Goal: Information Seeking & Learning: Check status

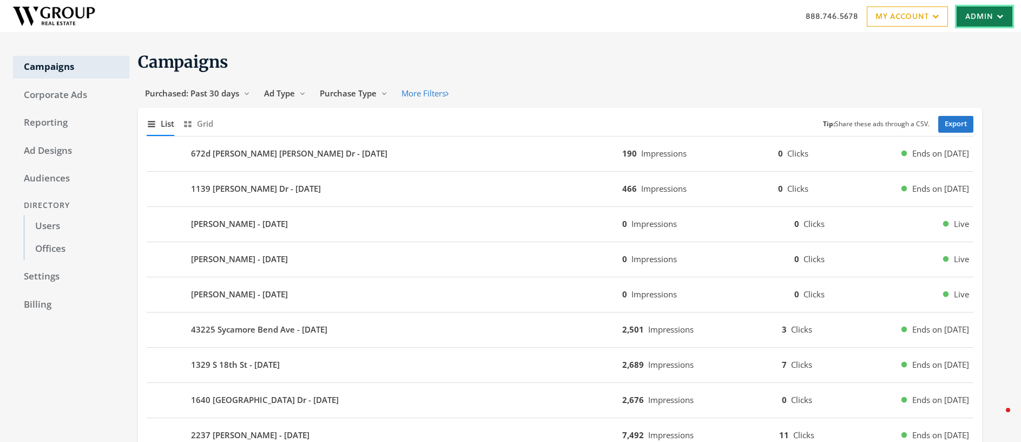
click at [962, 18] on link "Admin" at bounding box center [985, 16] width 56 height 20
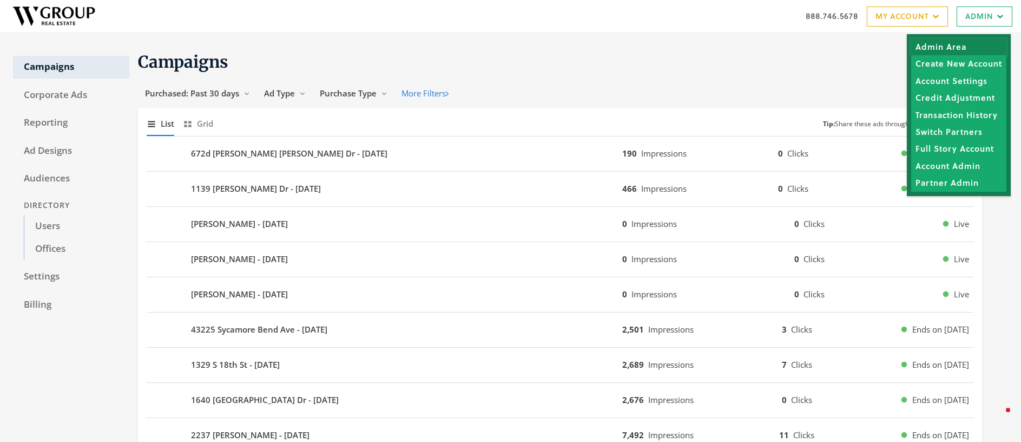
click at [959, 45] on link "Admin Area" at bounding box center [958, 46] width 95 height 17
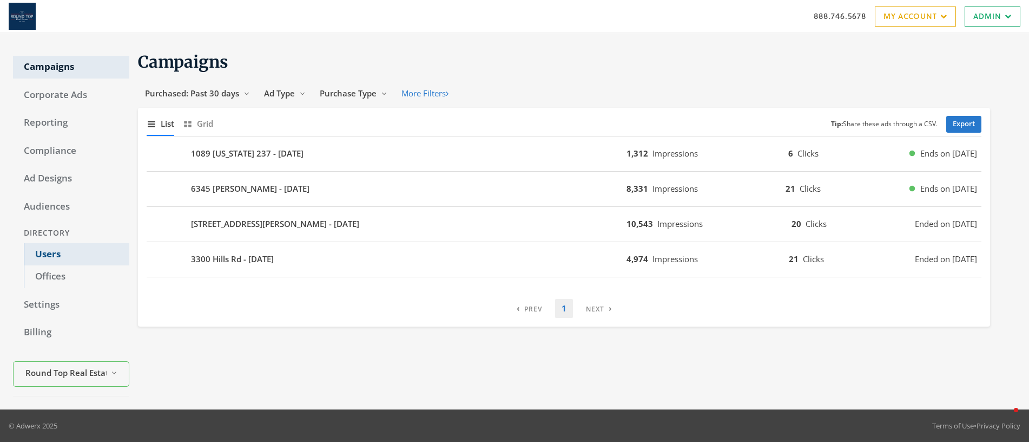
click at [48, 254] on link "Users" at bounding box center [77, 254] width 106 height 23
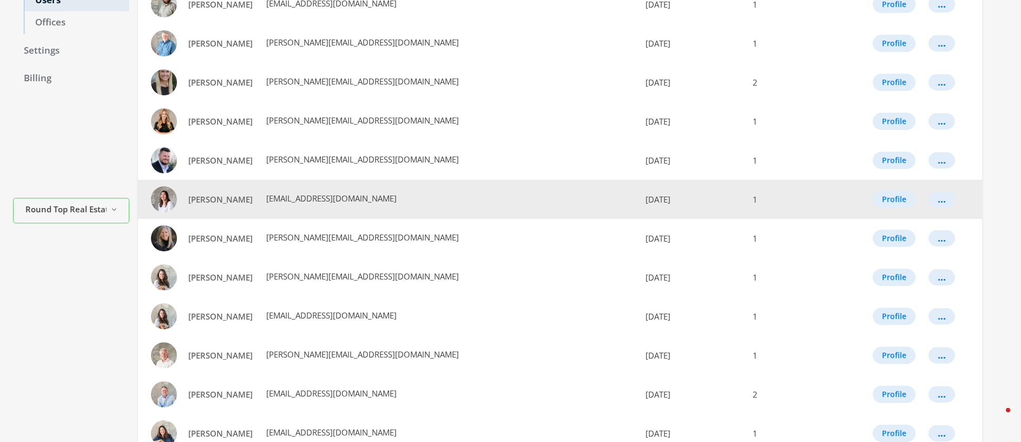
scroll to position [367, 0]
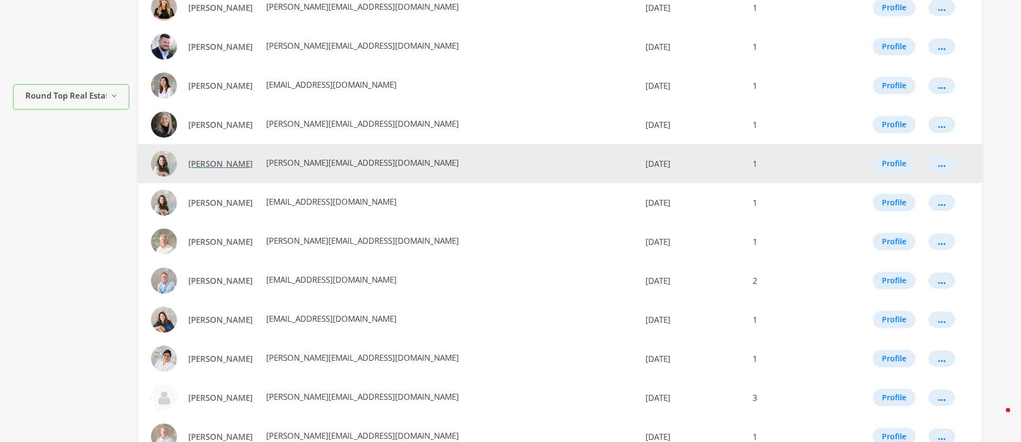
click at [200, 161] on span "[PERSON_NAME]" at bounding box center [220, 163] width 64 height 11
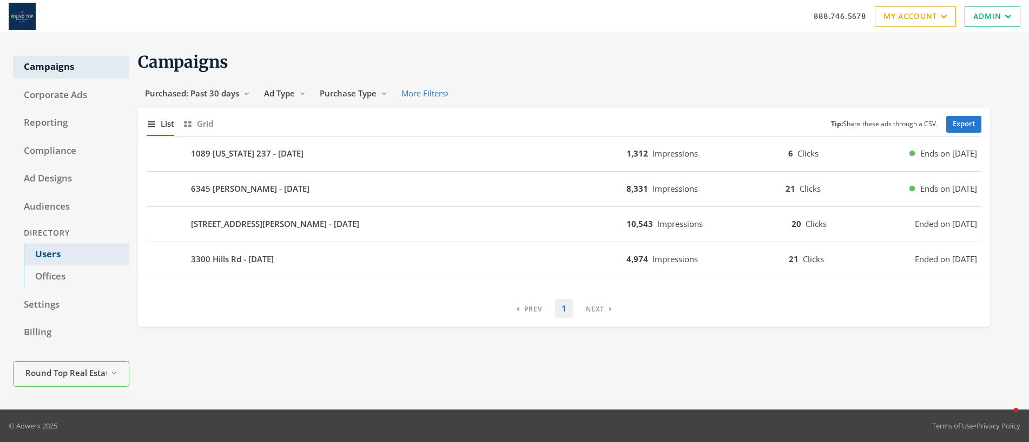
click at [50, 251] on link "Users" at bounding box center [77, 254] width 106 height 23
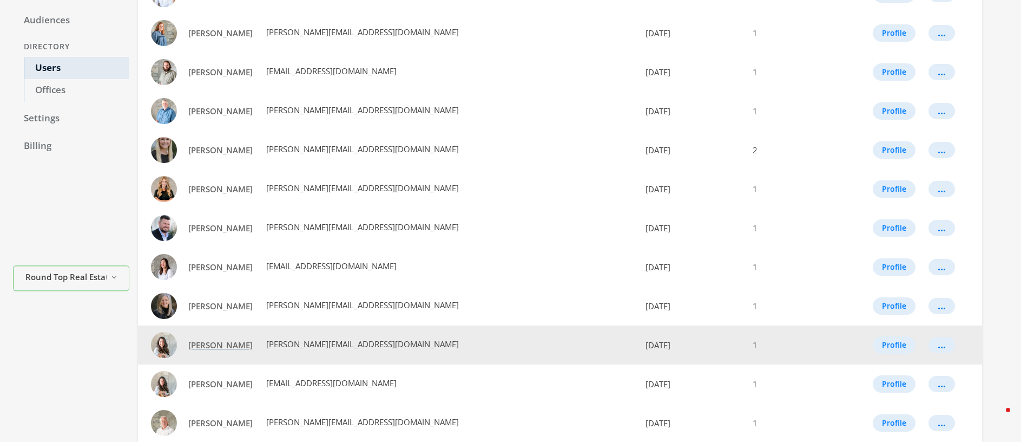
scroll to position [187, 0]
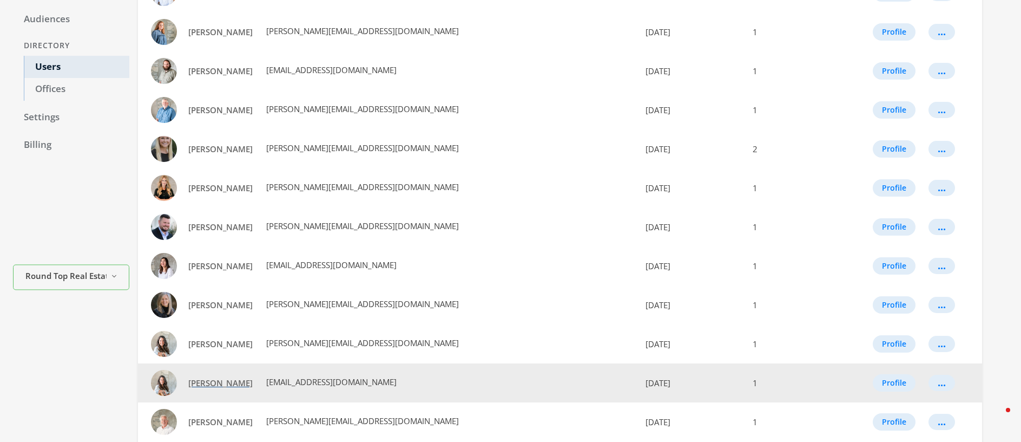
click at [208, 382] on span "Emily Shaw" at bounding box center [220, 382] width 64 height 11
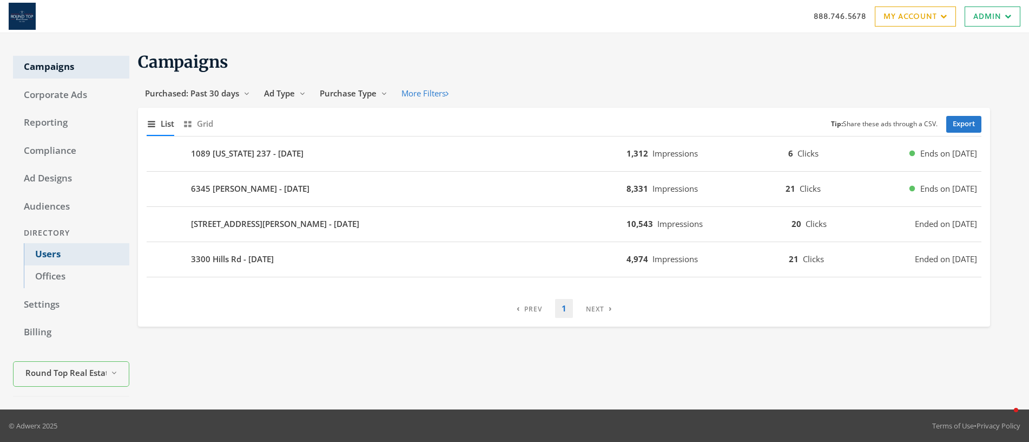
click at [44, 256] on link "Users" at bounding box center [77, 254] width 106 height 23
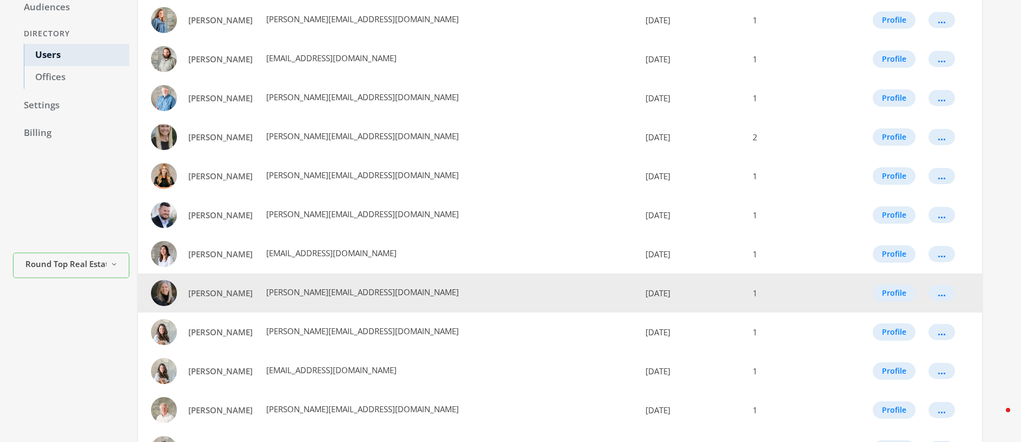
scroll to position [200, 0]
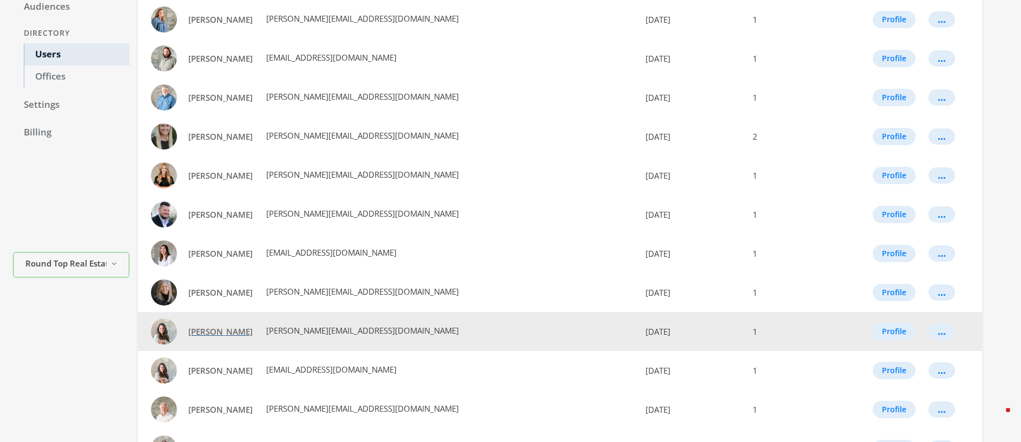
click at [205, 329] on span "[PERSON_NAME]" at bounding box center [220, 331] width 64 height 11
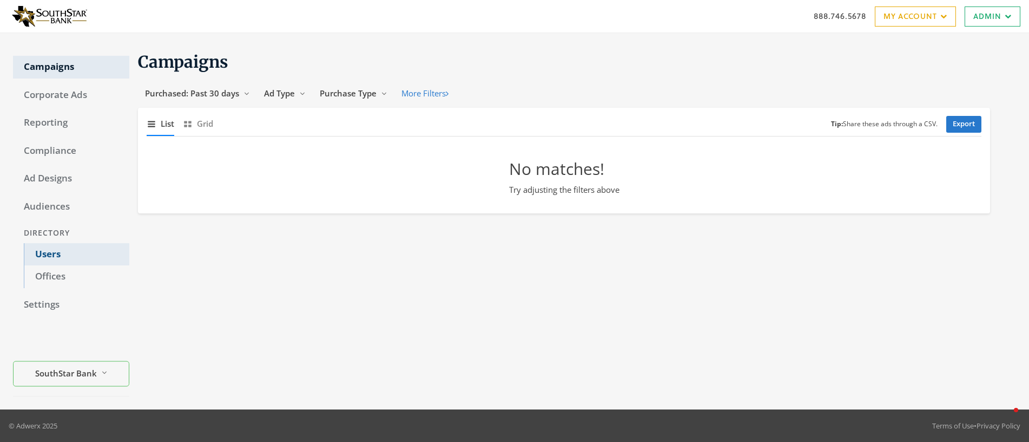
click at [45, 253] on link "Users" at bounding box center [77, 254] width 106 height 23
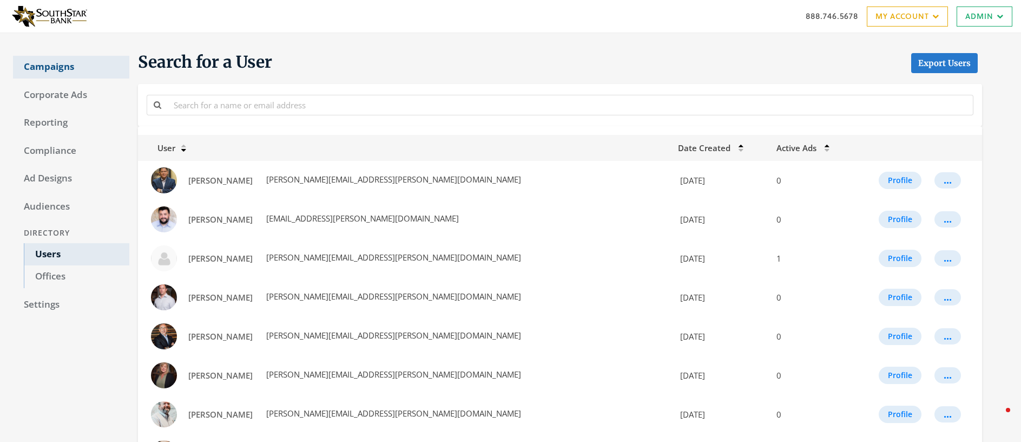
click at [48, 71] on link "Campaigns" at bounding box center [71, 67] width 116 height 23
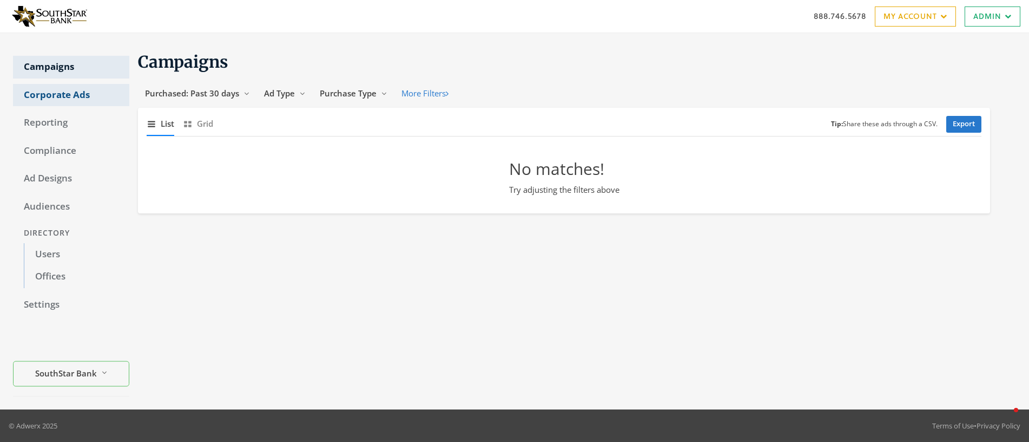
click at [73, 95] on link "Corporate Ads" at bounding box center [71, 95] width 116 height 23
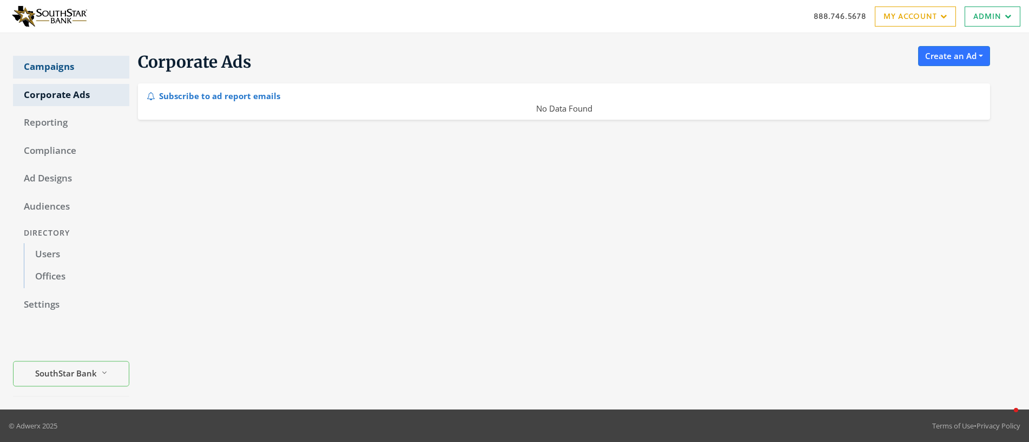
click at [56, 63] on link "Campaigns" at bounding box center [71, 67] width 116 height 23
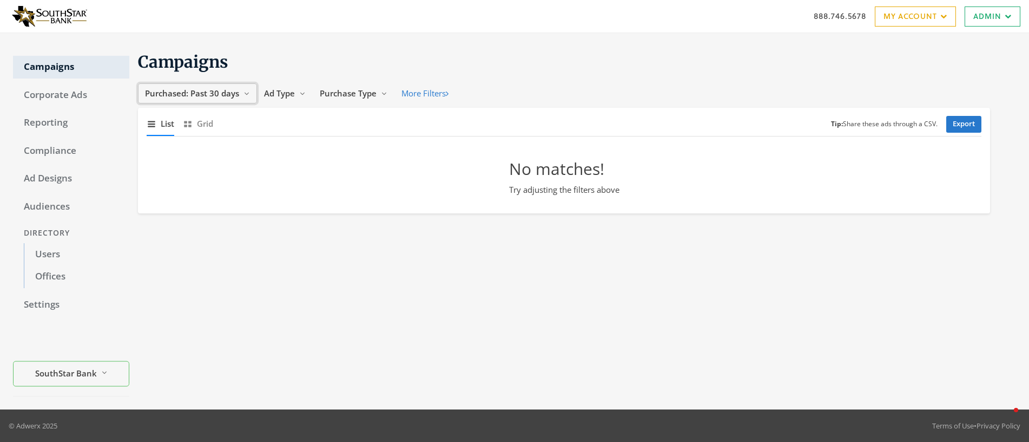
click at [219, 87] on button "Purchased: Past 30 days Reveal list of Purchased: Past 30 days" at bounding box center [197, 93] width 119 height 20
click at [187, 95] on span "Purchased: Past 30 days" at bounding box center [192, 93] width 94 height 11
click at [158, 199] on span "All Time" at bounding box center [162, 196] width 31 height 11
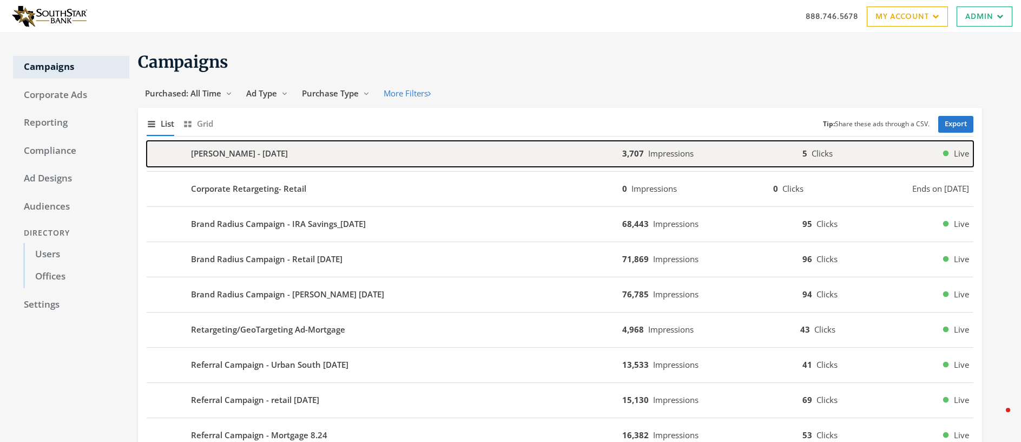
click at [240, 154] on b "[PERSON_NAME] - [DATE]" at bounding box center [239, 153] width 97 height 12
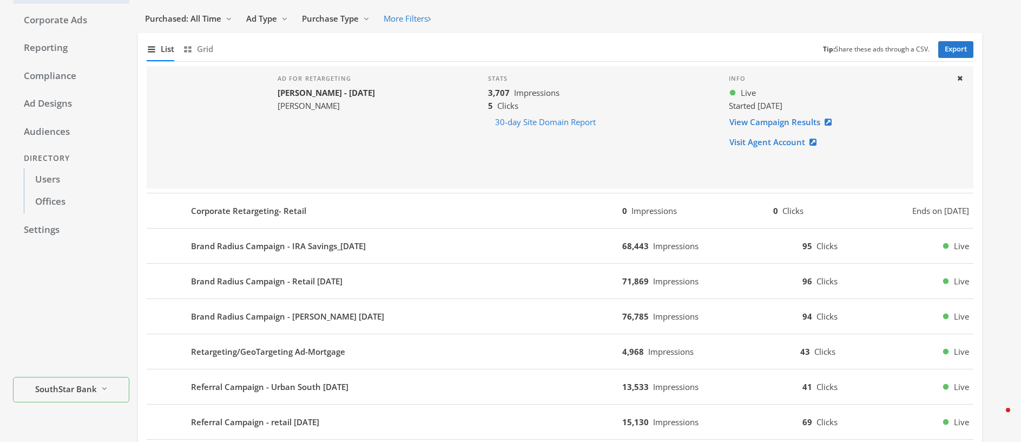
scroll to position [76, 0]
click at [776, 122] on link "View Campaign Results" at bounding box center [784, 121] width 110 height 20
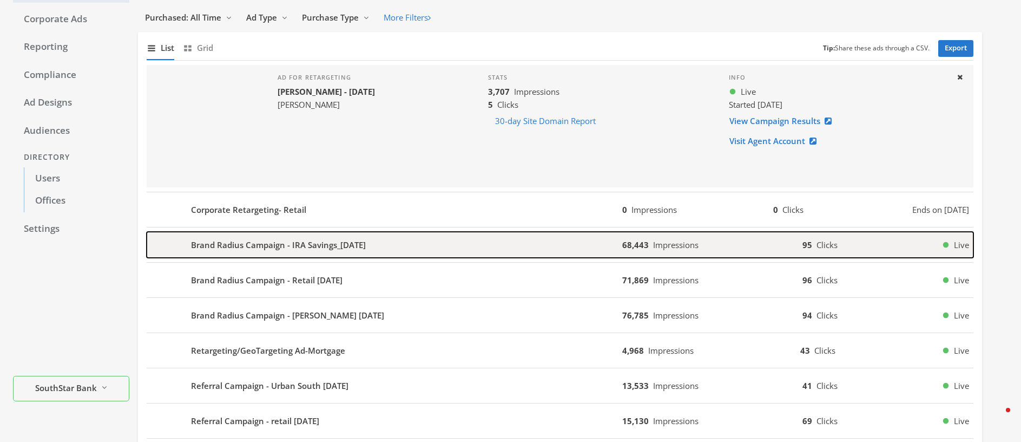
click at [246, 245] on b "Brand Radius Campaign - IRA Savings_5.30.23" at bounding box center [278, 245] width 175 height 12
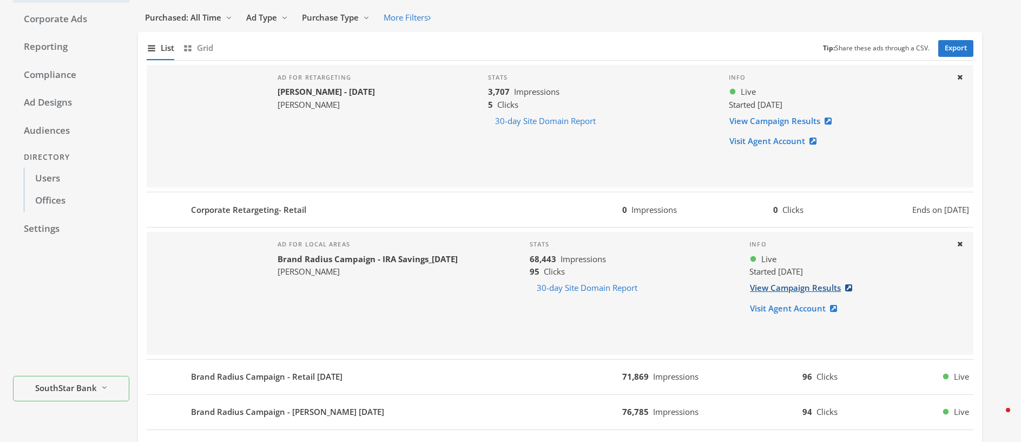
click at [767, 290] on link "View Campaign Results" at bounding box center [805, 288] width 110 height 20
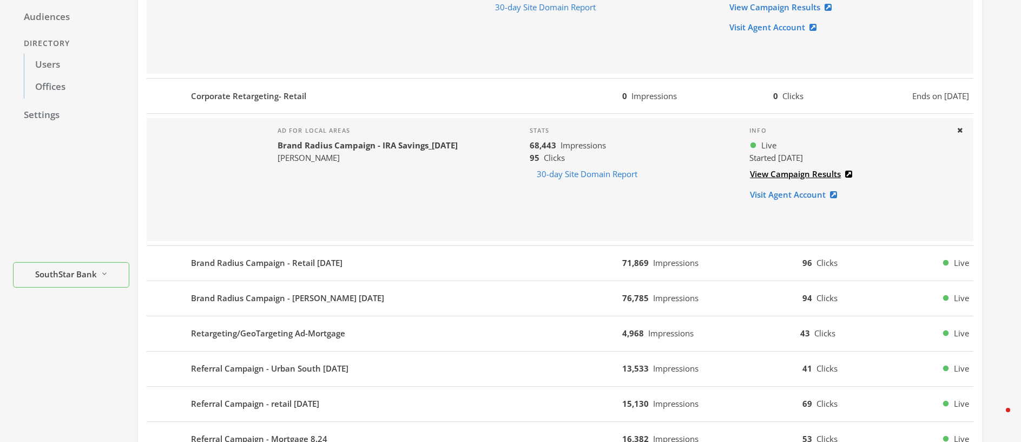
scroll to position [227, 0]
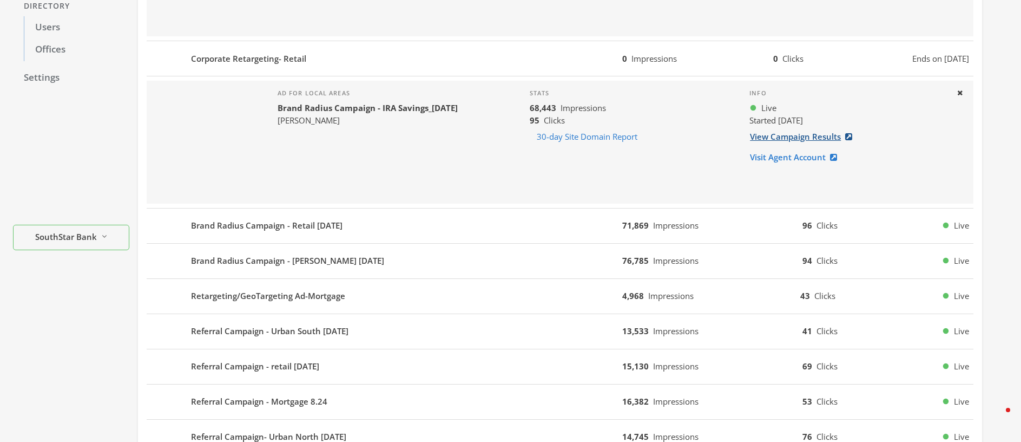
click at [807, 134] on link "View Campaign Results" at bounding box center [805, 137] width 110 height 20
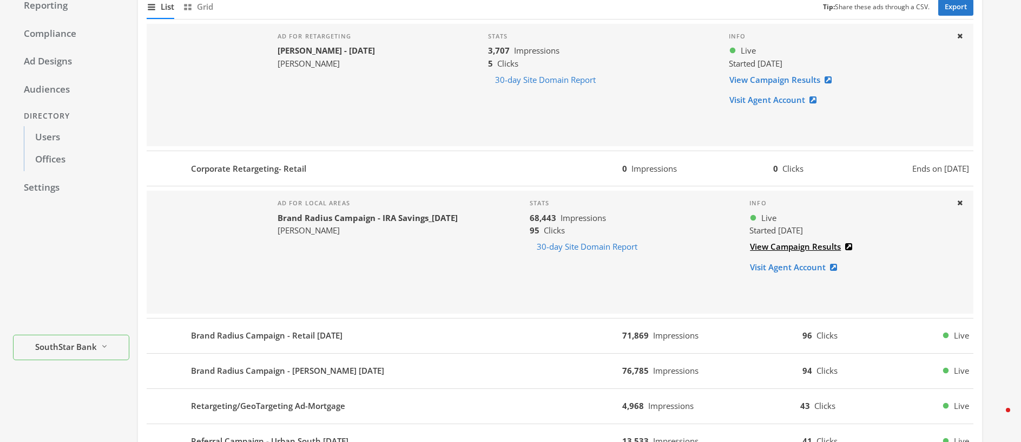
scroll to position [369, 0]
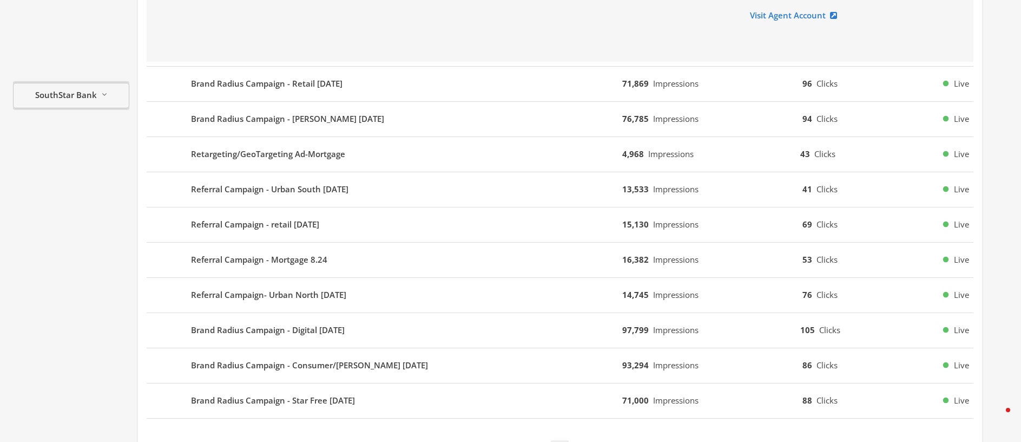
click at [68, 97] on span "SouthStar Bank" at bounding box center [66, 95] width 62 height 12
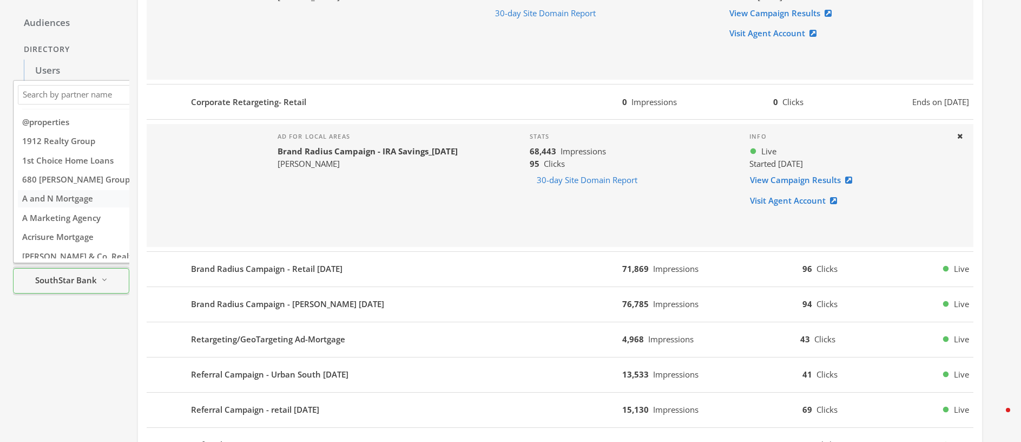
scroll to position [175, 0]
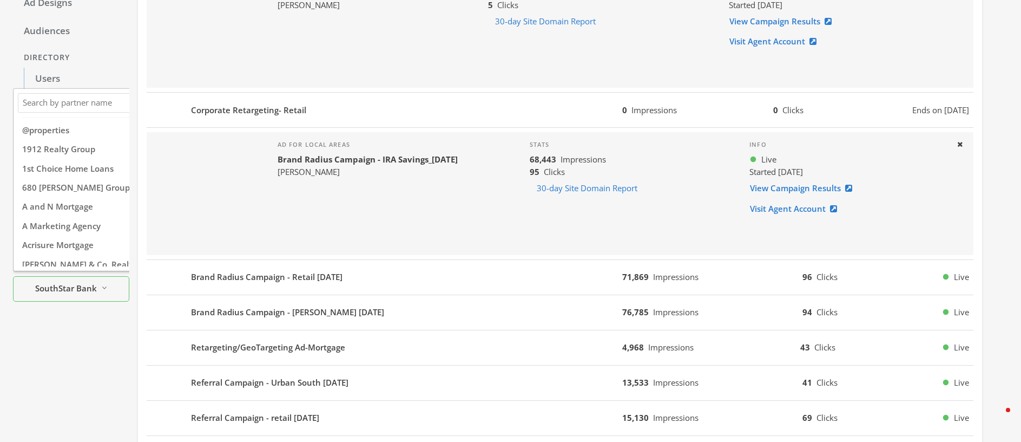
click at [84, 109] on input "Search Magnifying Glass" at bounding box center [96, 103] width 151 height 14
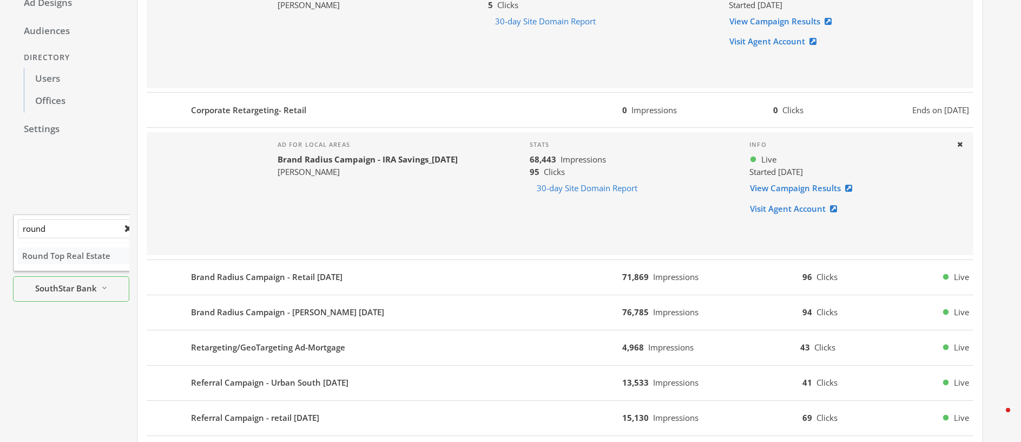
type input "round"
click at [73, 250] on span "Round Top Real Estate" at bounding box center [66, 255] width 88 height 11
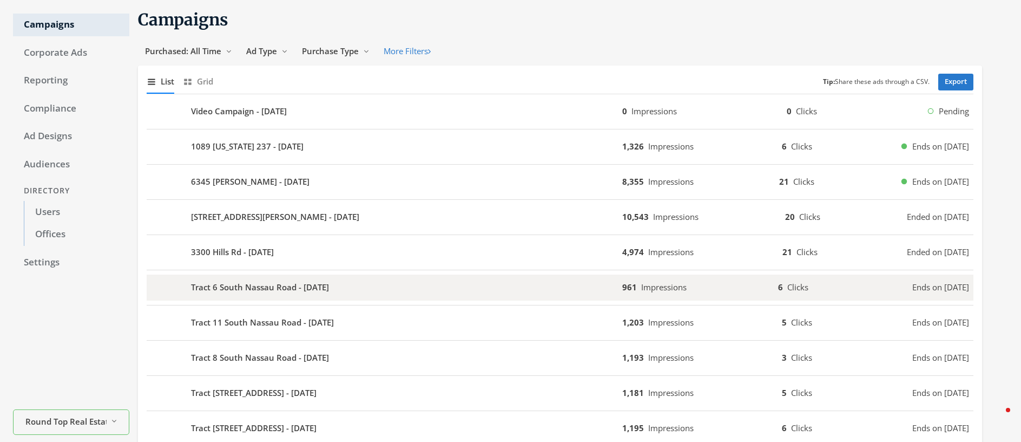
scroll to position [0, 0]
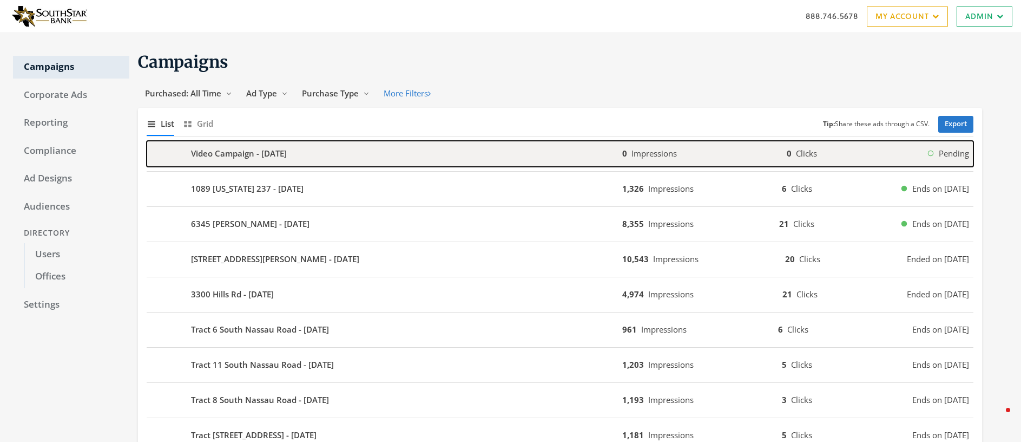
click at [274, 153] on b "Video Campaign - 2025-09-18" at bounding box center [239, 153] width 96 height 12
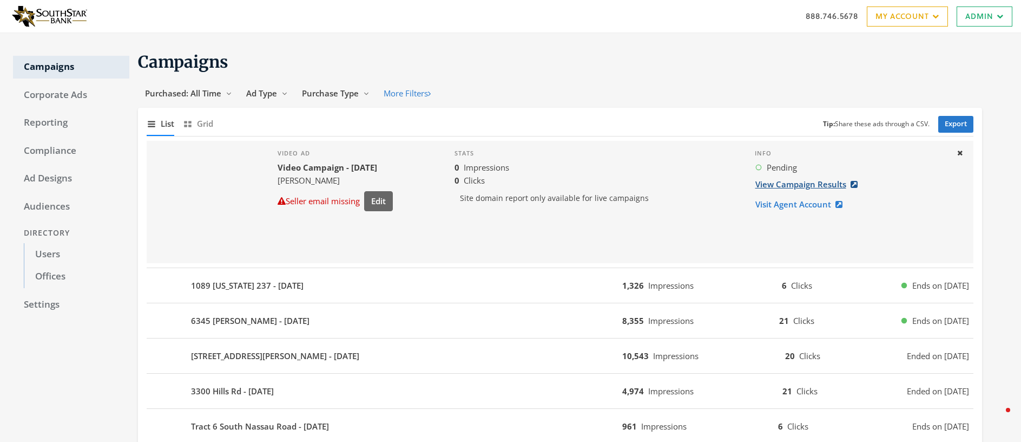
click at [821, 182] on link "View Campaign Results" at bounding box center [810, 184] width 110 height 20
click at [801, 185] on link "View Campaign Results" at bounding box center [810, 184] width 110 height 20
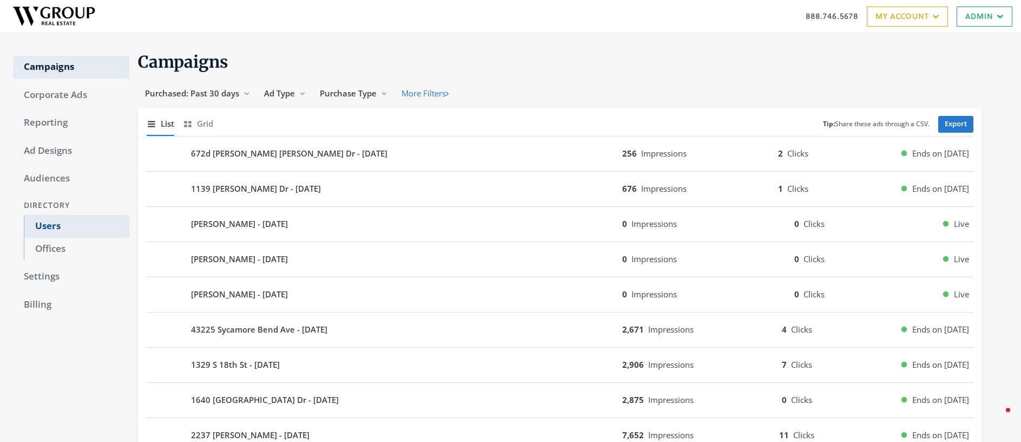
click at [49, 227] on link "Users" at bounding box center [77, 226] width 106 height 23
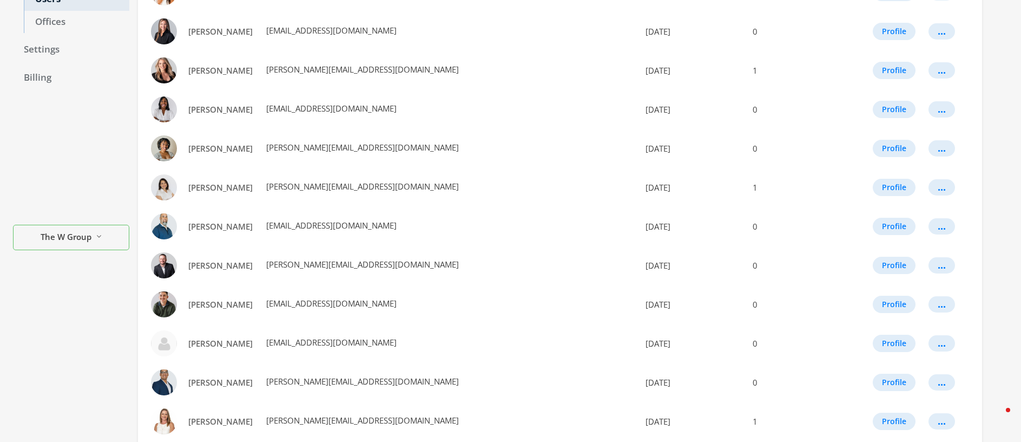
scroll to position [580, 0]
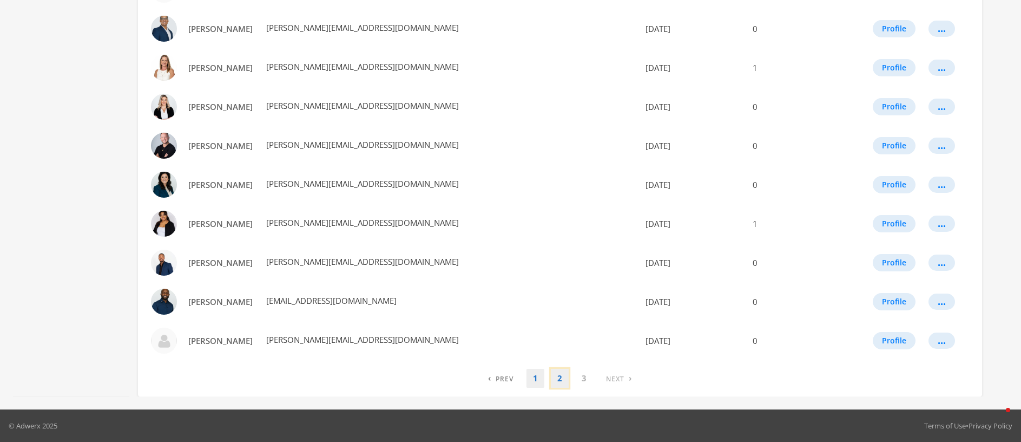
click at [559, 379] on link "2" at bounding box center [560, 378] width 18 height 19
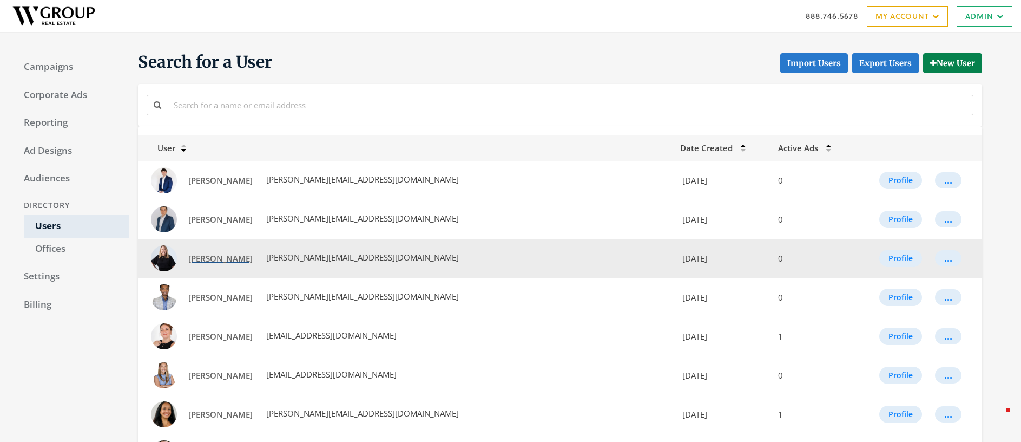
click at [218, 257] on span "Jennifer Guerin" at bounding box center [220, 258] width 64 height 11
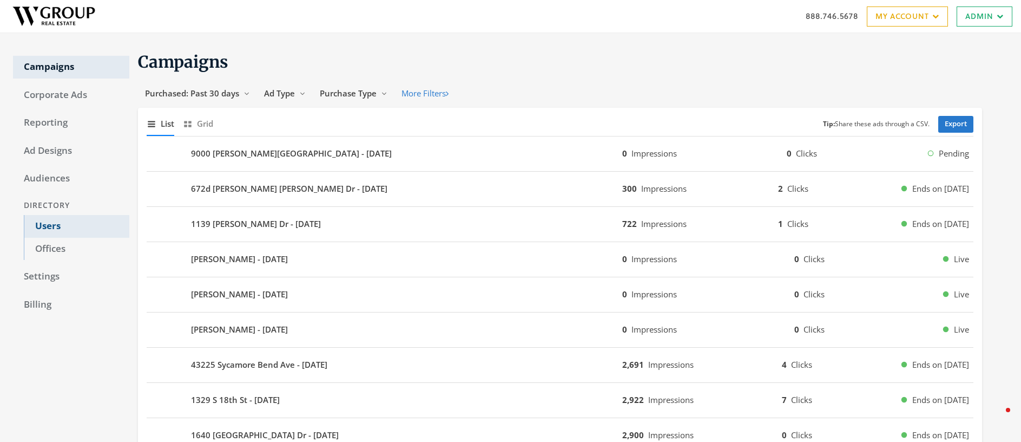
click at [54, 224] on link "Users" at bounding box center [77, 226] width 106 height 23
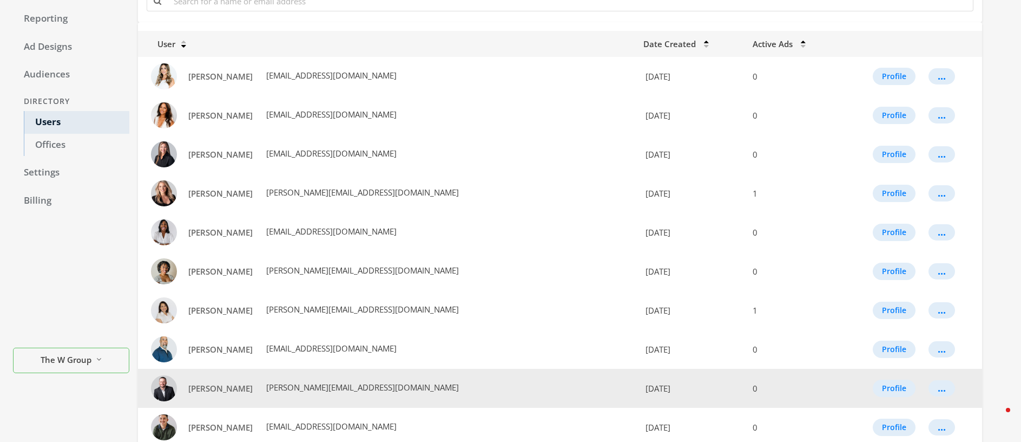
scroll to position [580, 0]
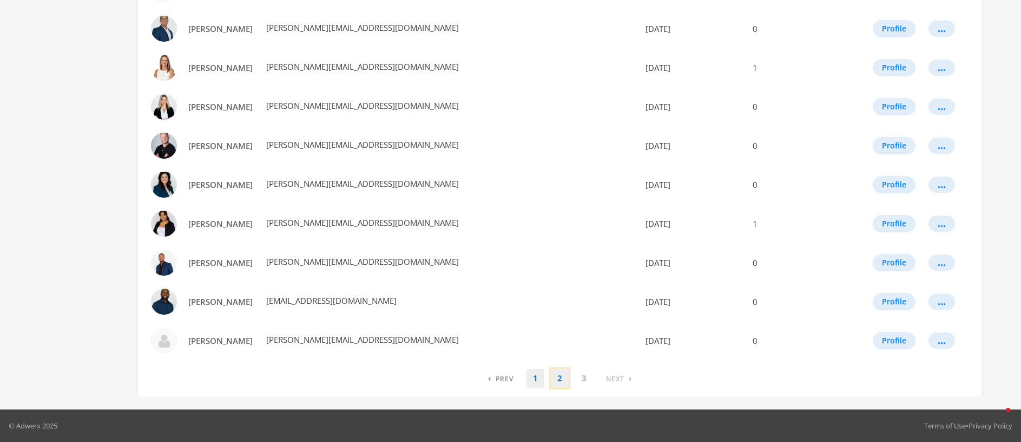
click at [558, 378] on link "2" at bounding box center [560, 378] width 18 height 19
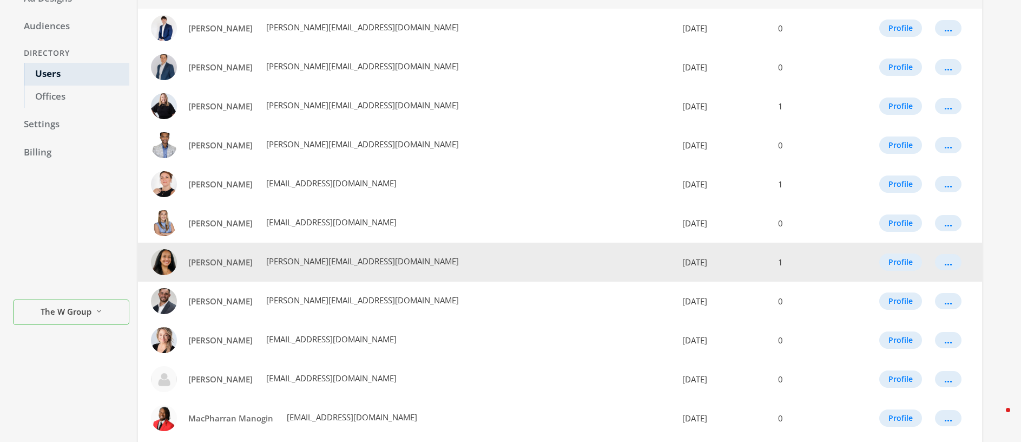
scroll to position [230, 0]
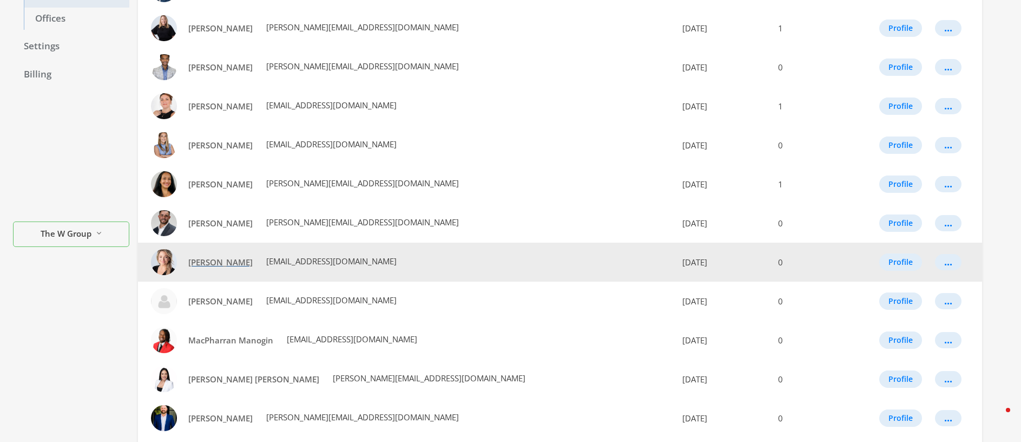
click at [212, 262] on span "[PERSON_NAME]" at bounding box center [220, 262] width 64 height 11
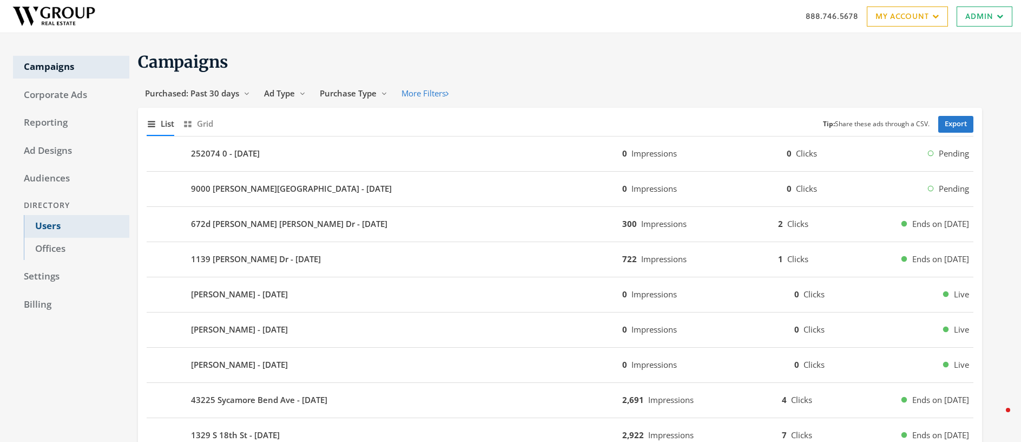
click at [47, 227] on link "Users" at bounding box center [77, 226] width 106 height 23
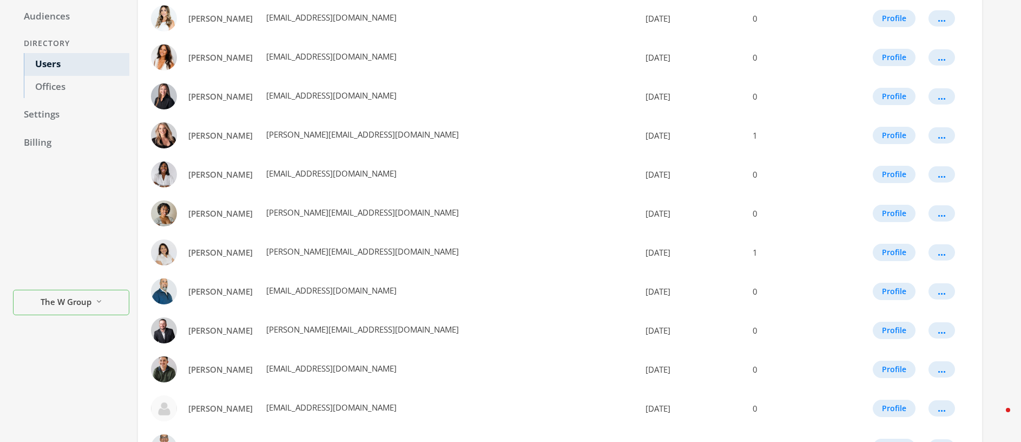
scroll to position [580, 0]
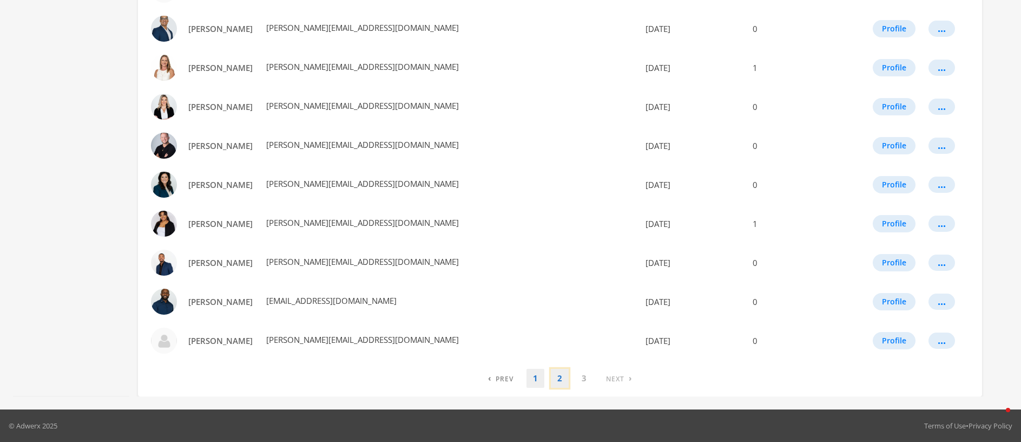
click at [566, 376] on link "2" at bounding box center [560, 378] width 18 height 19
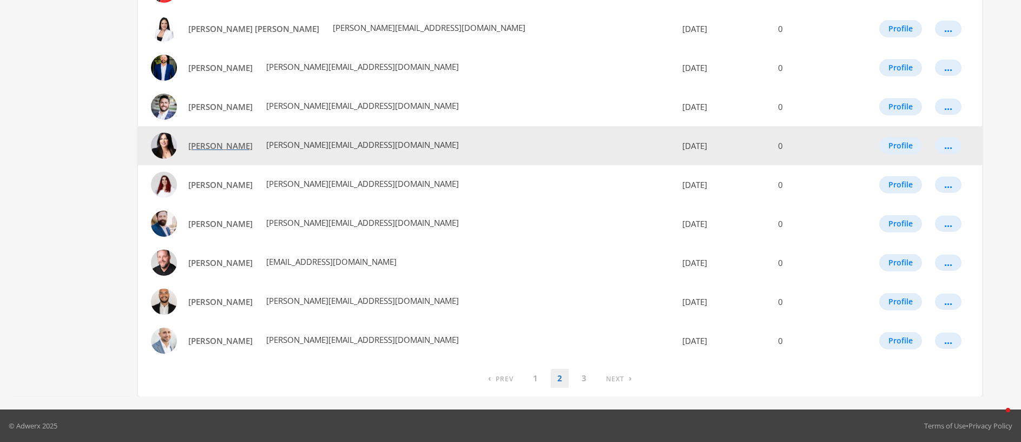
click at [220, 148] on span "[PERSON_NAME]" at bounding box center [220, 145] width 64 height 11
click at [219, 148] on span "[PERSON_NAME]" at bounding box center [220, 145] width 64 height 11
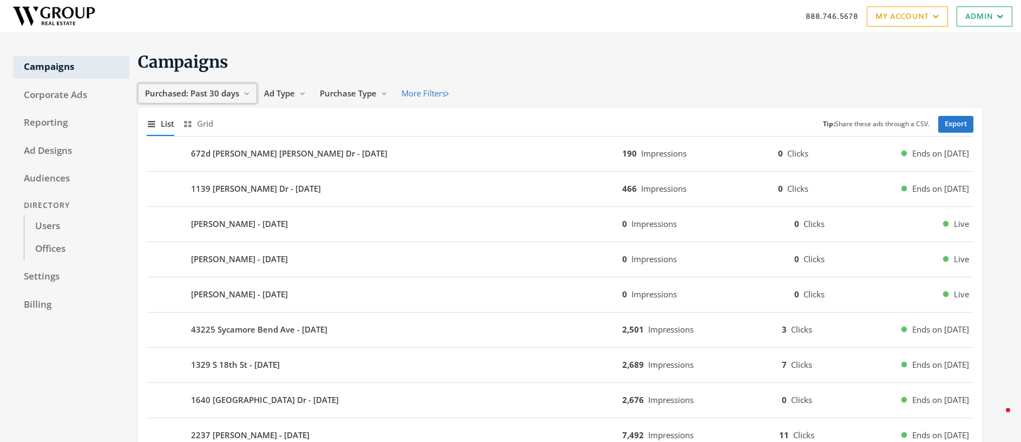
click at [218, 91] on span "Purchased: Past 30 days" at bounding box center [192, 93] width 94 height 11
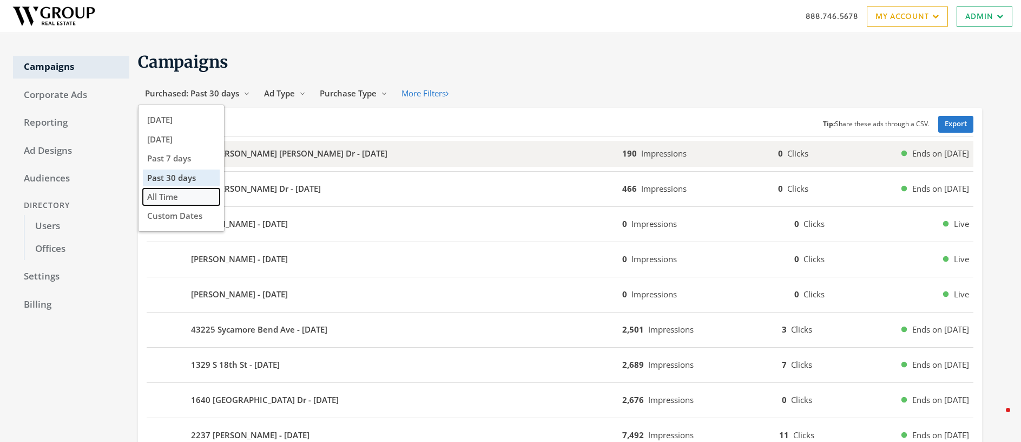
click at [168, 200] on span "All Time" at bounding box center [162, 196] width 31 height 11
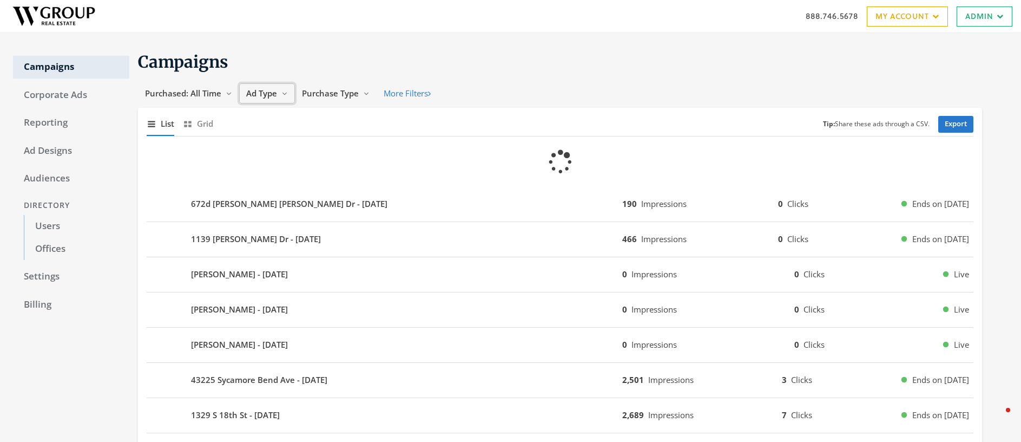
click at [262, 93] on span "Ad Type" at bounding box center [261, 93] width 31 height 11
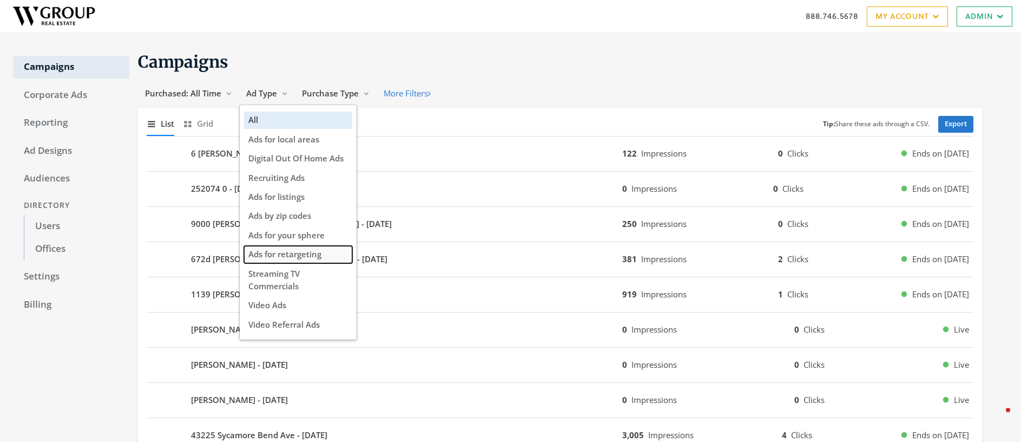
click at [300, 252] on span "Ads for retargeting" at bounding box center [284, 253] width 73 height 11
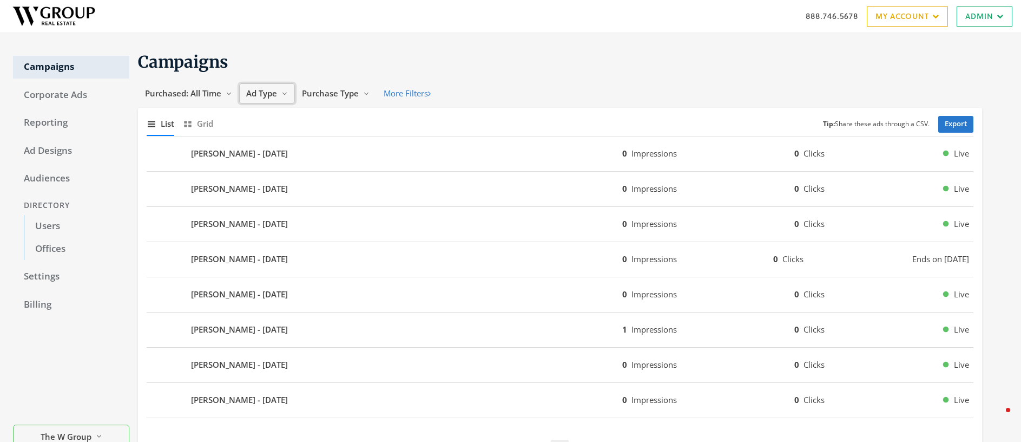
click at [262, 89] on span "Ad Type" at bounding box center [261, 93] width 31 height 11
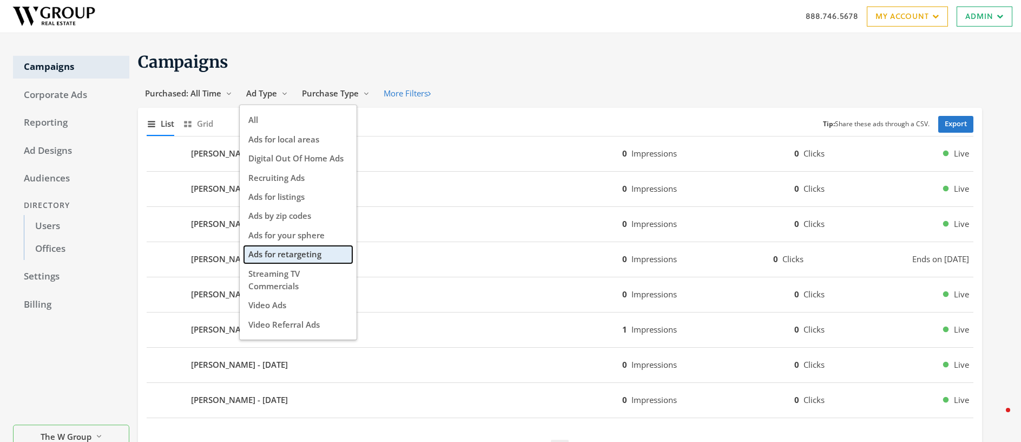
click at [284, 252] on span "Ads for retargeting" at bounding box center [284, 253] width 73 height 11
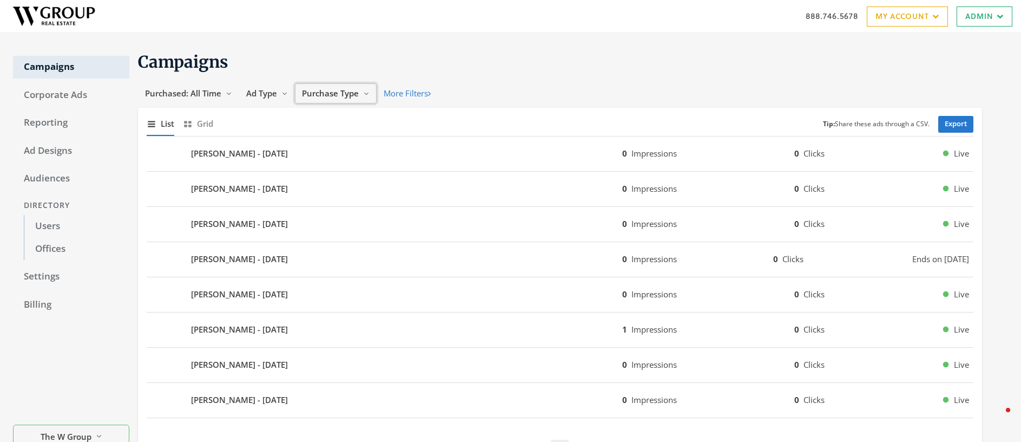
click at [324, 94] on span "Purchase Type" at bounding box center [330, 93] width 57 height 11
click at [268, 92] on span "Ad Type" at bounding box center [261, 93] width 31 height 11
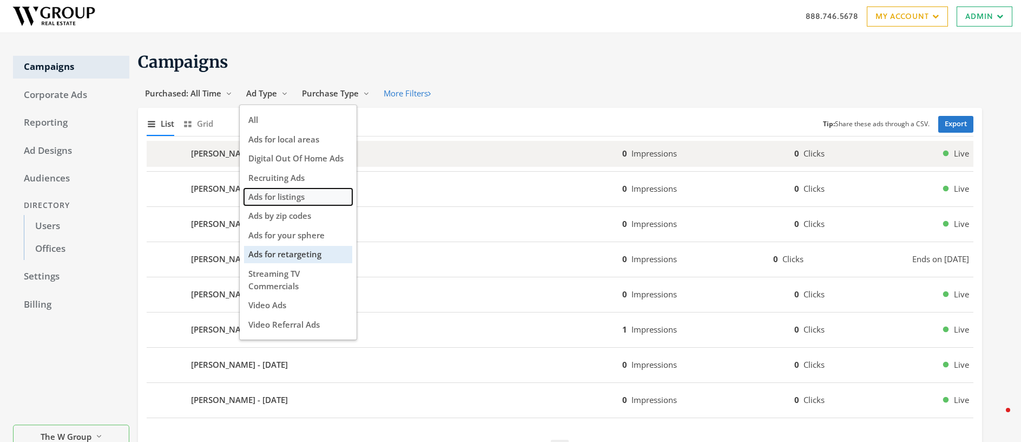
click at [299, 194] on span "Ads for listings" at bounding box center [276, 196] width 56 height 11
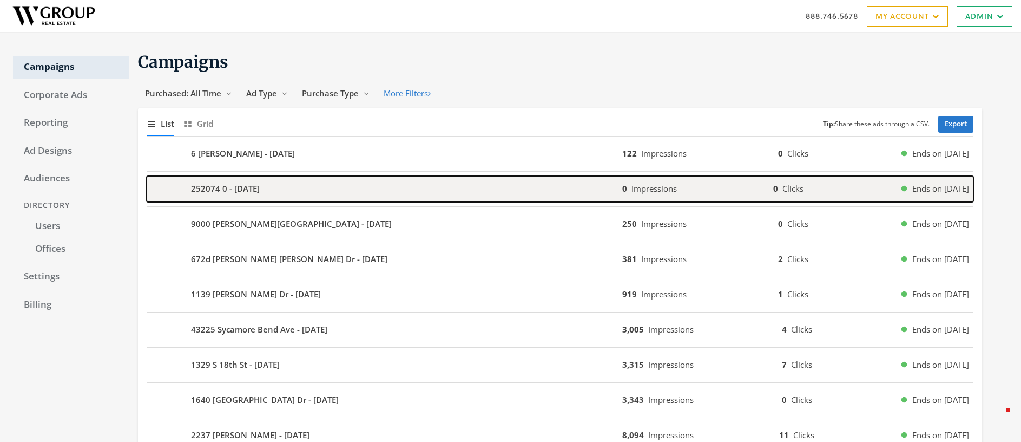
click at [241, 189] on b "252074 0 - 2025-09-18" at bounding box center [225, 188] width 69 height 12
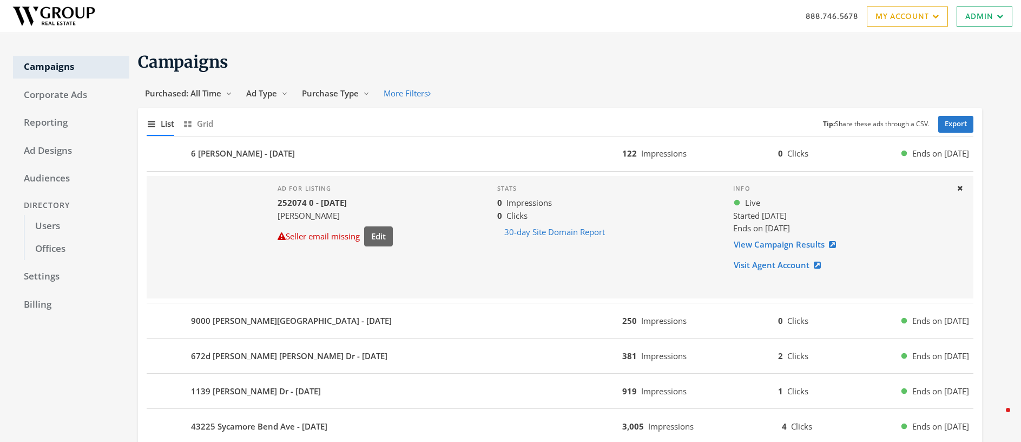
click at [346, 201] on b "252074 0 - 2025-09-18" at bounding box center [312, 202] width 69 height 11
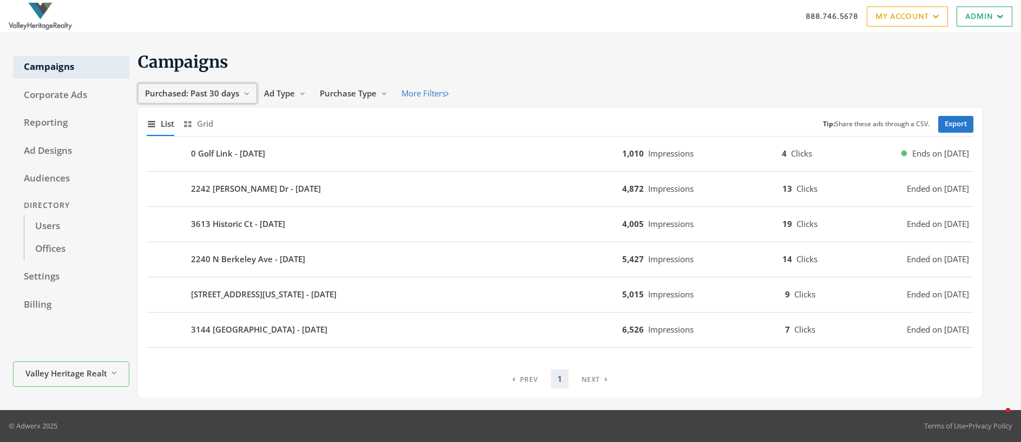
click at [208, 92] on span "Purchased: Past 30 days" at bounding box center [192, 93] width 94 height 11
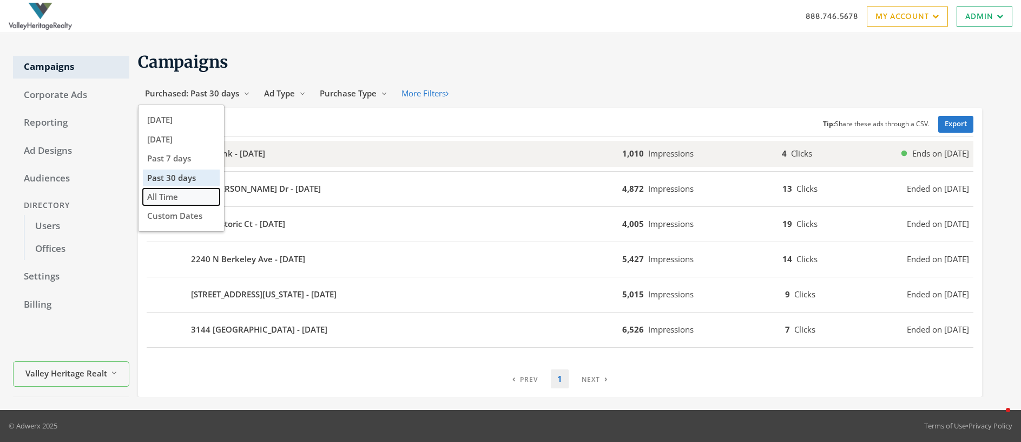
click at [178, 195] on span "All Time" at bounding box center [162, 196] width 31 height 11
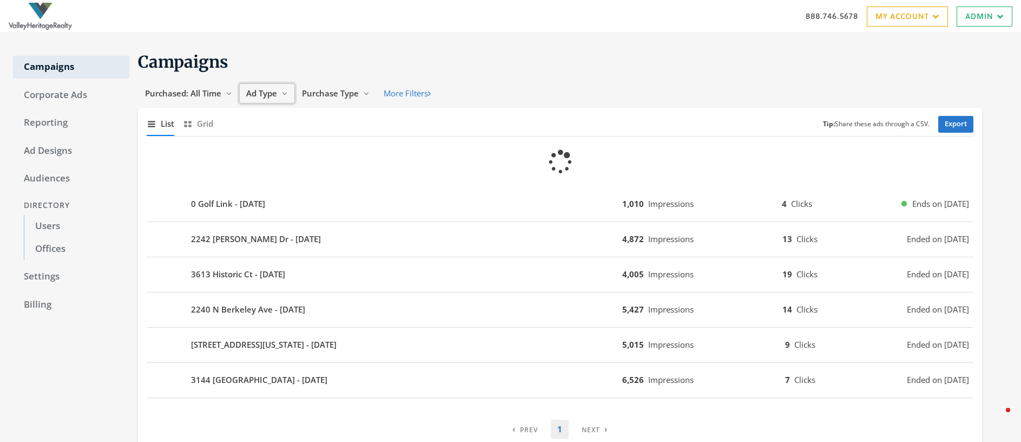
click at [253, 91] on span "Ad Type" at bounding box center [261, 93] width 31 height 11
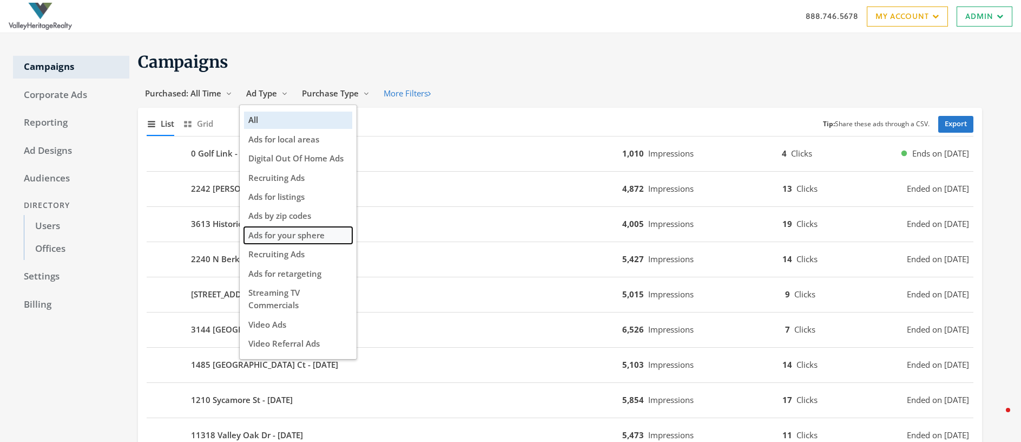
click at [299, 231] on span "Ads for your sphere" at bounding box center [286, 234] width 76 height 11
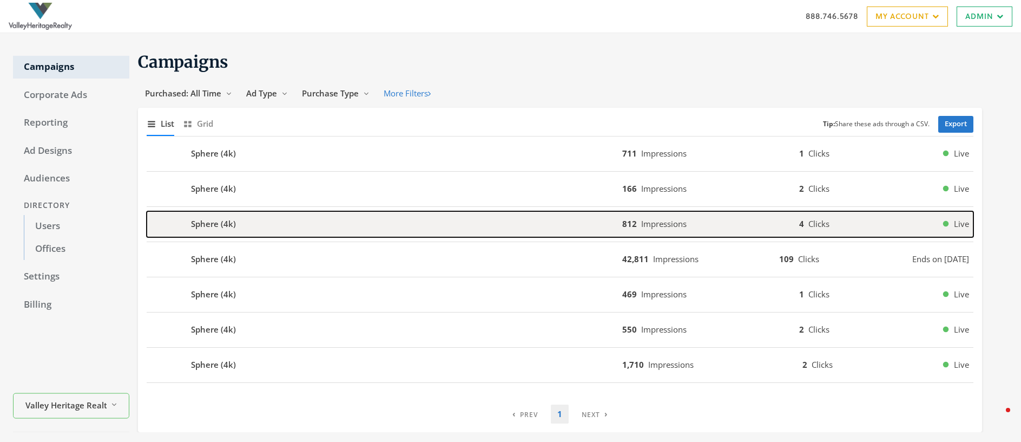
click at [213, 220] on b "Sphere (4k)" at bounding box center [213, 224] width 45 height 12
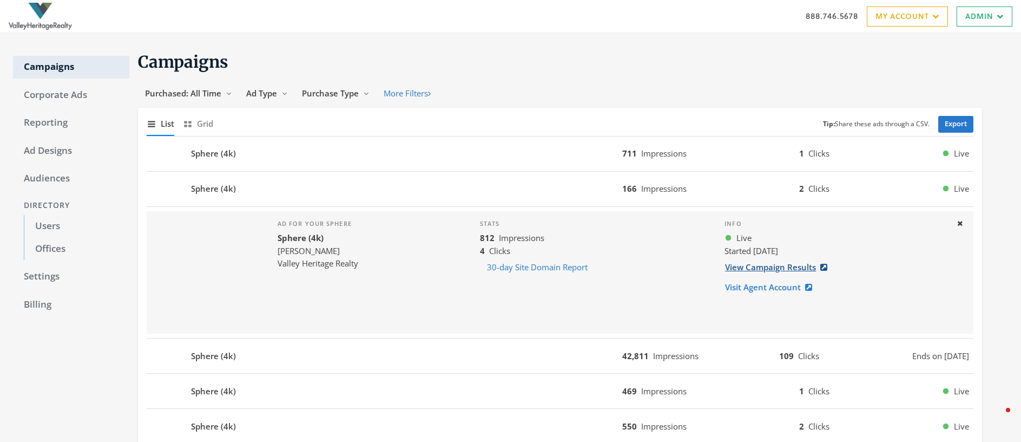
click at [776, 270] on link "View Campaign Results" at bounding box center [780, 267] width 110 height 20
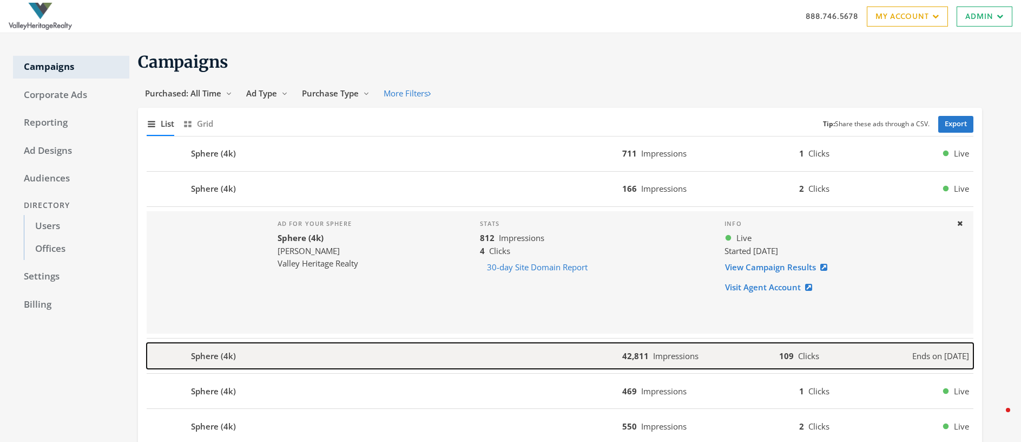
click at [228, 361] on b "Sphere (4k)" at bounding box center [213, 356] width 45 height 12
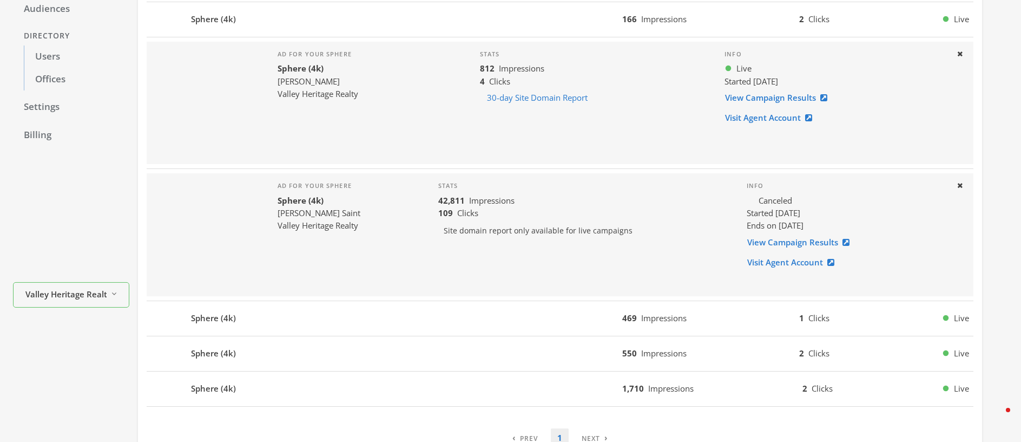
scroll to position [171, 0]
click at [790, 241] on link "View Campaign Results" at bounding box center [802, 241] width 110 height 20
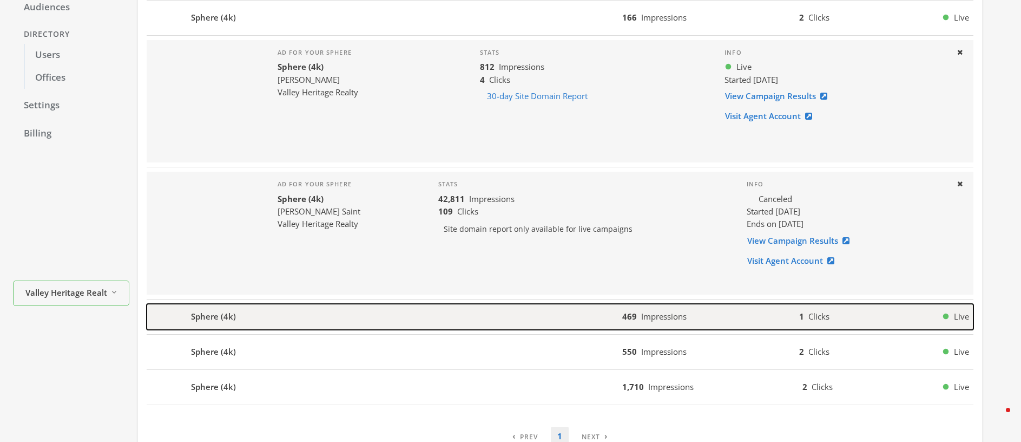
click at [270, 320] on div "Sphere (4k)" at bounding box center [385, 317] width 476 height 26
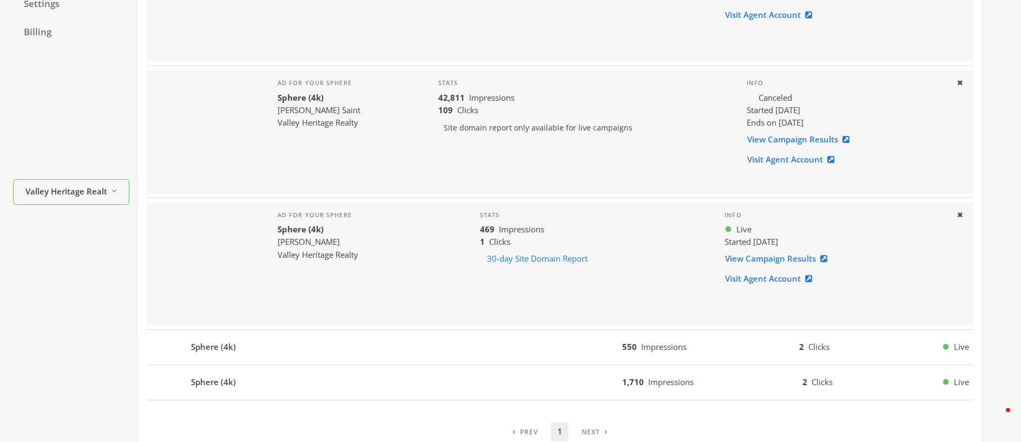
scroll to position [307, 0]
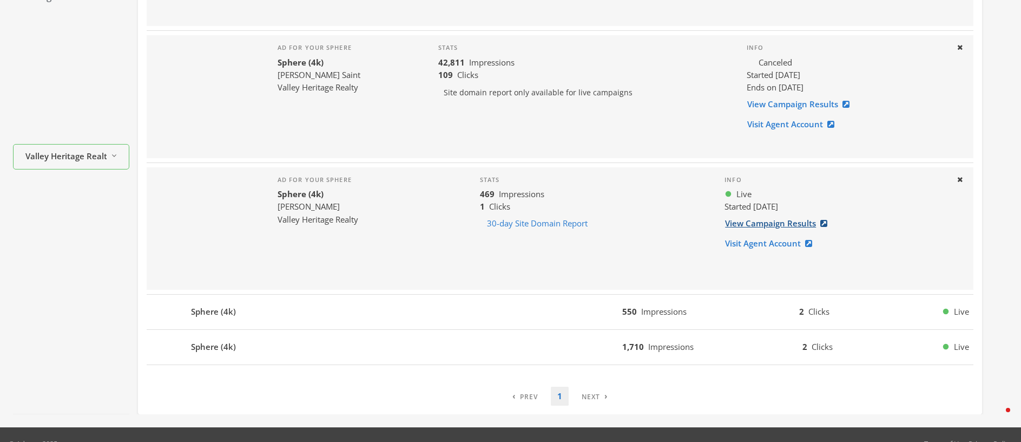
click at [769, 224] on link "View Campaign Results" at bounding box center [780, 223] width 110 height 20
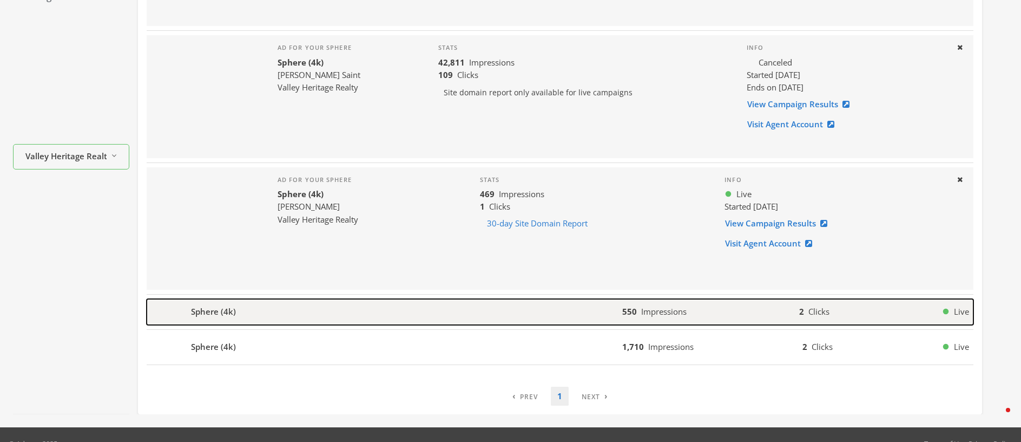
click at [259, 313] on div "Sphere (4k)" at bounding box center [385, 312] width 476 height 26
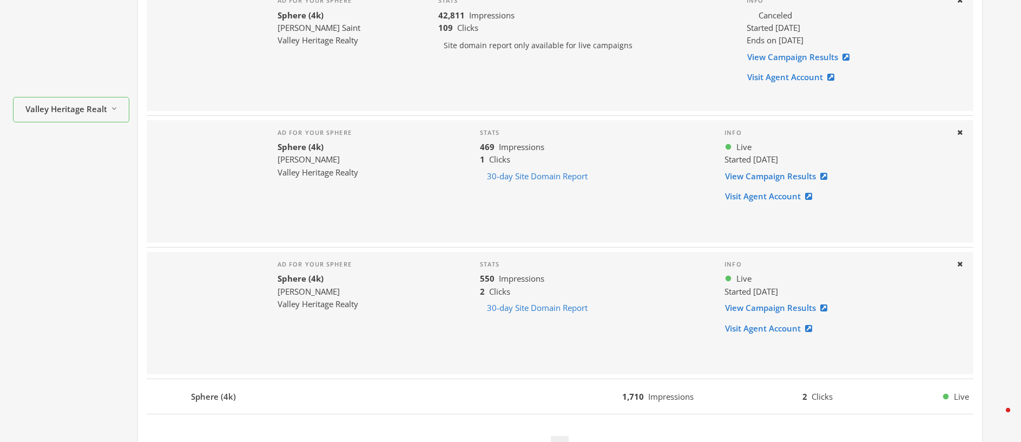
scroll to position [405, 0]
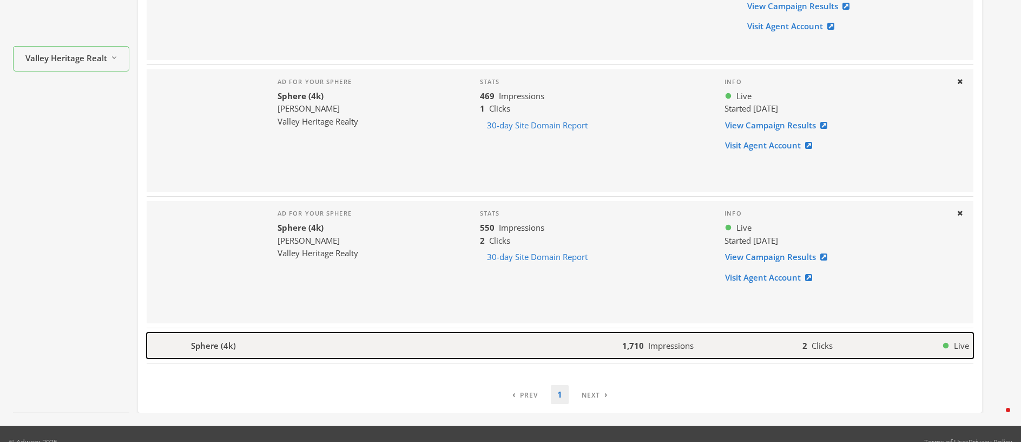
click at [239, 349] on div "Sphere (4k)" at bounding box center [385, 345] width 476 height 26
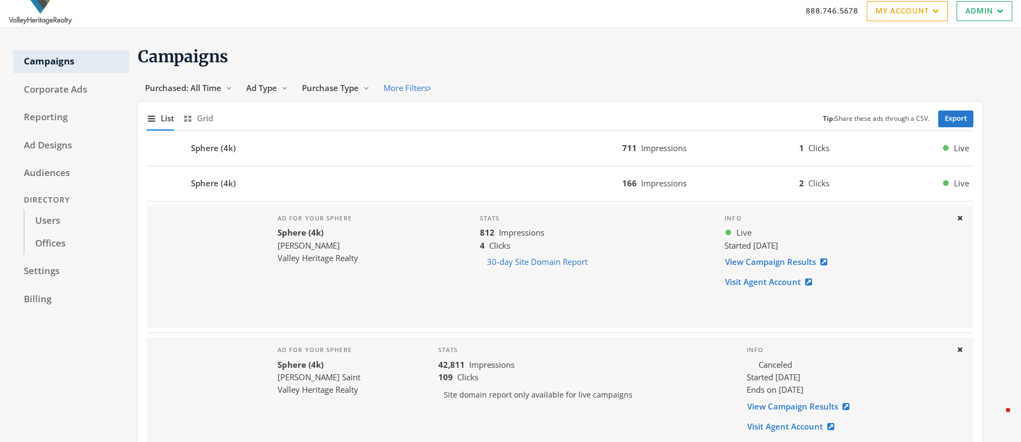
scroll to position [0, 0]
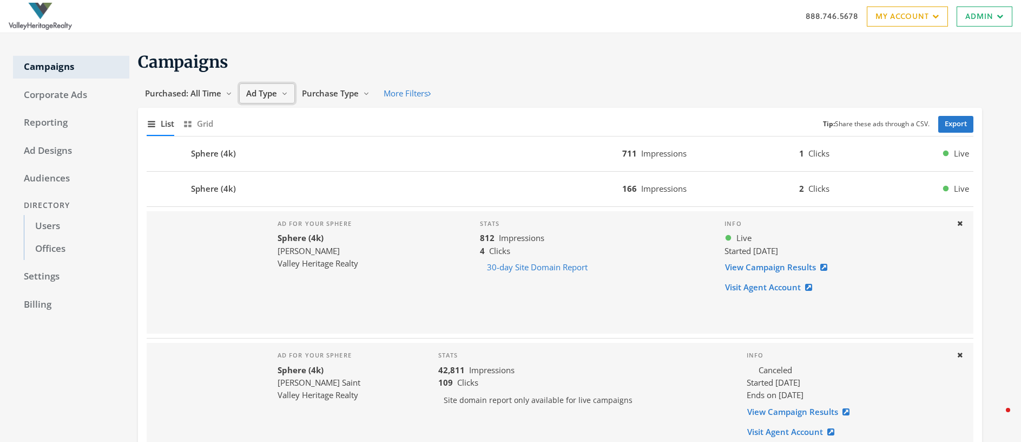
click at [269, 93] on span "Ad Type" at bounding box center [261, 93] width 31 height 11
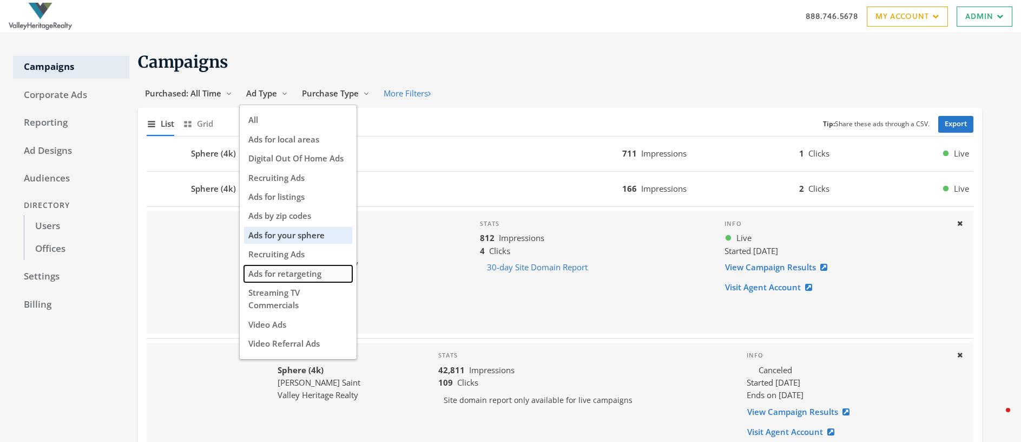
click at [279, 273] on span "Ads for retargeting" at bounding box center [284, 273] width 73 height 11
